Goal: Information Seeking & Learning: Compare options

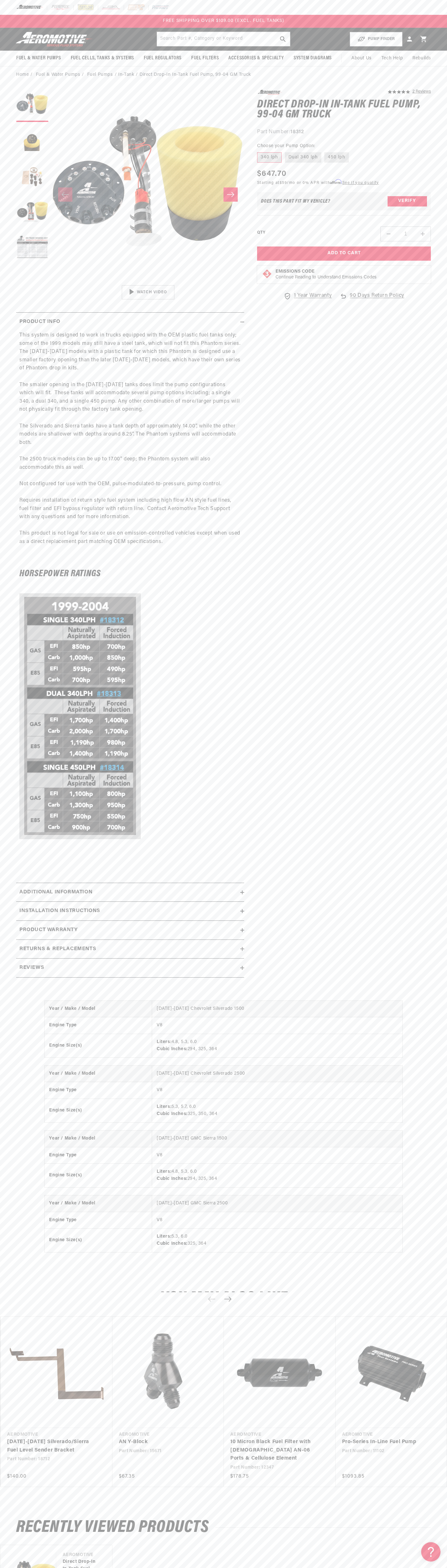
click at [80, 22] on div "FREE SHIPPING OVER $109.00 (EXCL. FUEL TANKS)" at bounding box center [224, 21] width 447 height 13
click at [434, 1438] on link "Pro-Series In-Line Fuel Pump" at bounding box center [388, 1442] width 93 height 9
click at [447, 1563] on html "Skip to content Your cart Your cart is empty Loading... You may also like Subto…" at bounding box center [224, 784] width 447 height 1568
click at [13, 1438] on link "[DATE]-[DATE] Silverado/Sierra Fuel Level Sender Bracket" at bounding box center [54, 1446] width 93 height 16
